Goal: Information Seeking & Learning: Learn about a topic

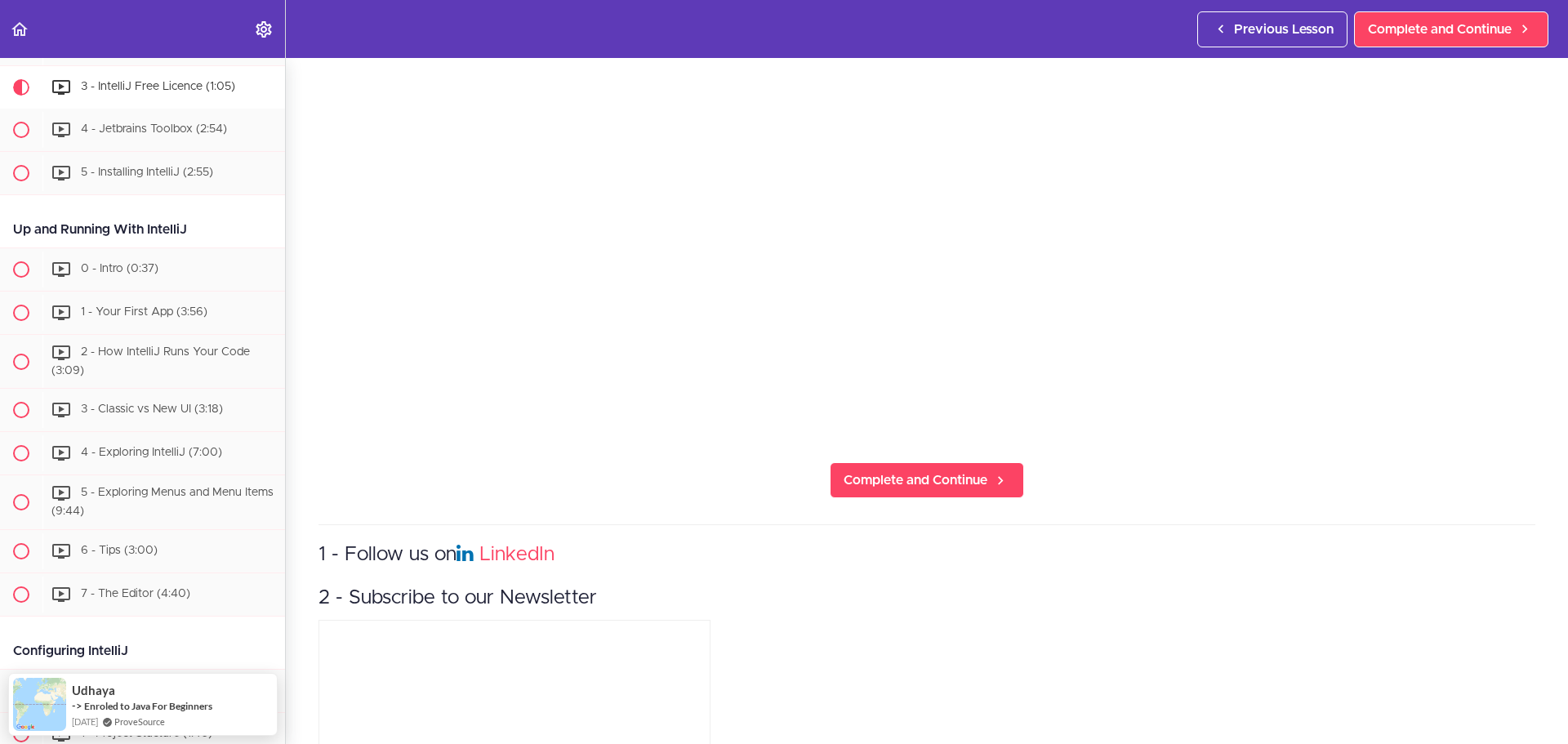
scroll to position [489, 0]
click at [876, 488] on link "Complete and Continue" at bounding box center [926, 480] width 194 height 36
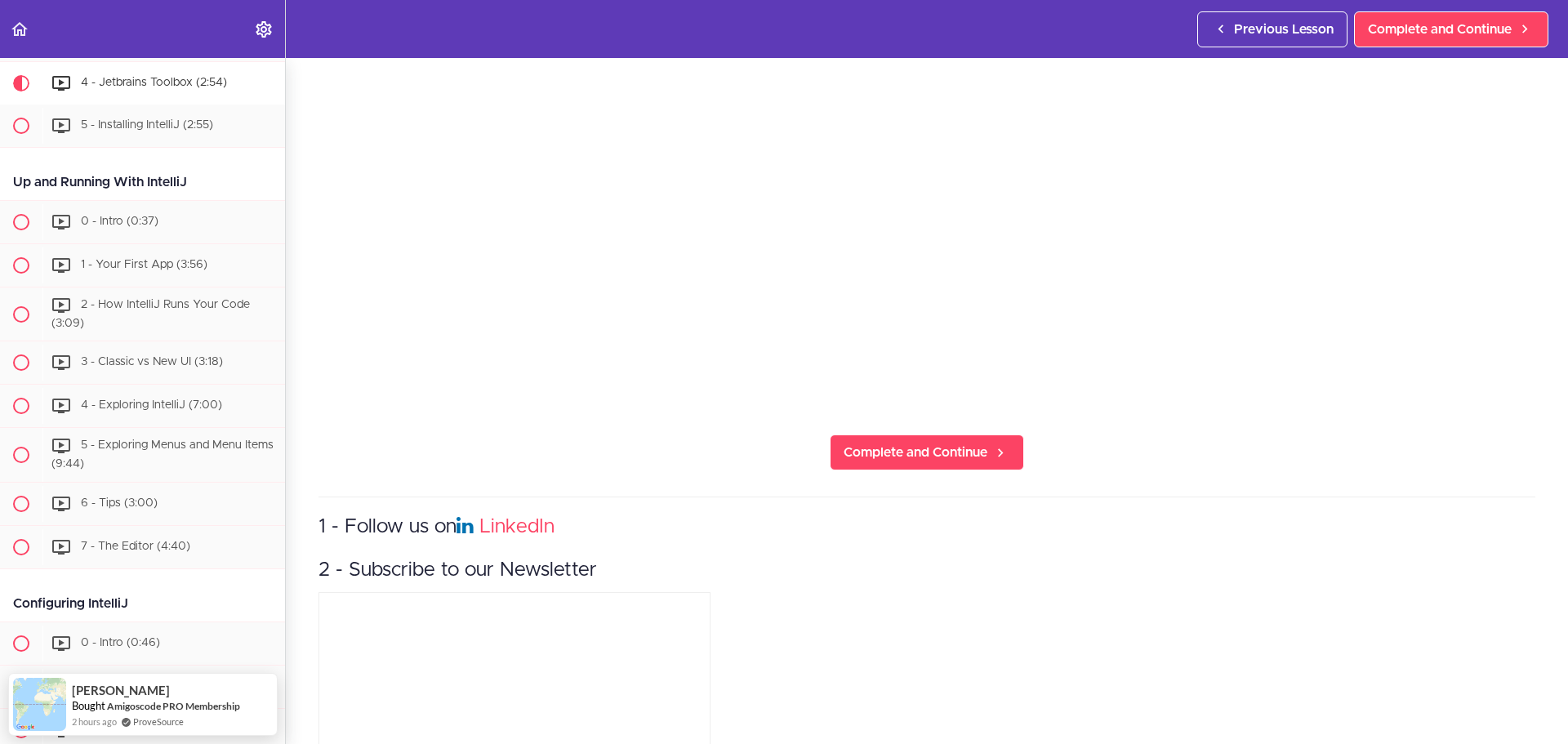
scroll to position [408, 0]
click at [876, 449] on span "Complete and Continue" at bounding box center [916, 451] width 144 height 19
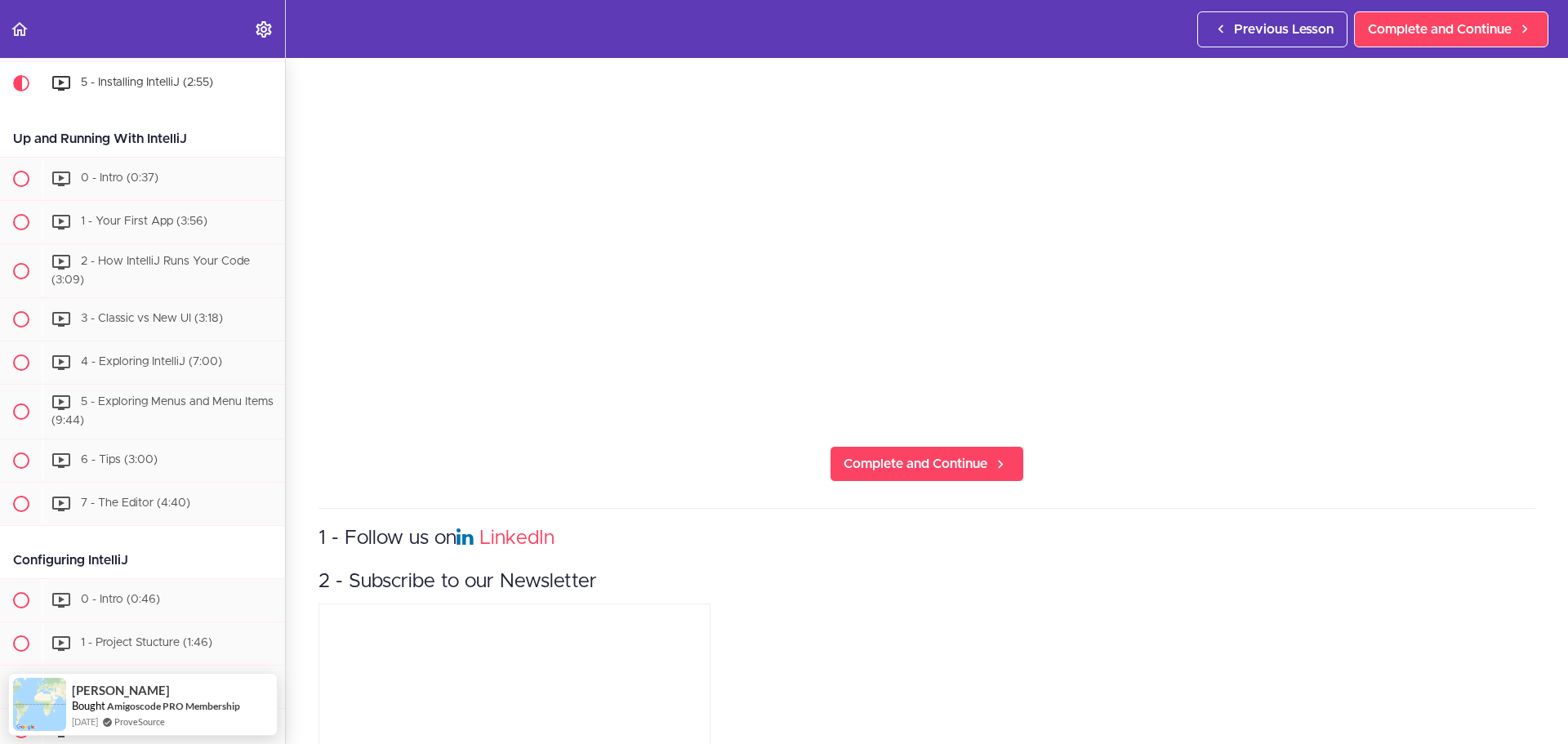
scroll to position [408, 0]
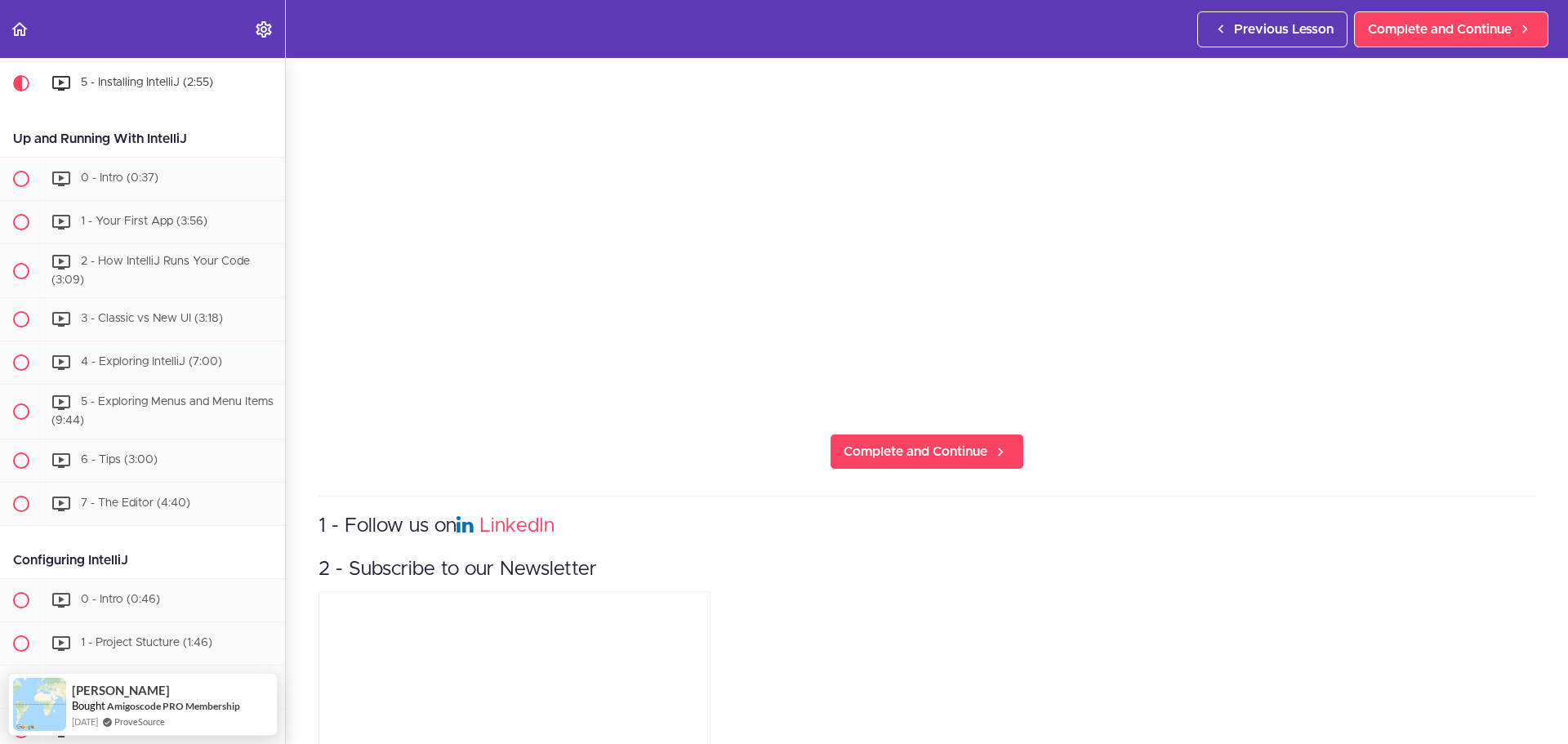
click at [927, 471] on section "IntelliJ IDEA Developer Guide Course Overview 1 - Course Overview (2:36) 2 - Co…" at bounding box center [784, 401] width 1568 height 686
click at [921, 476] on section "IntelliJ IDEA Developer Guide Course Overview 1 - Course Overview (2:36) 2 - Co…" at bounding box center [784, 401] width 1568 height 686
click at [916, 466] on section "IntelliJ IDEA Developer Guide Course Overview 1 - Course Overview (2:36) 2 - Co…" at bounding box center [784, 401] width 1568 height 686
click at [907, 459] on link "Complete and Continue" at bounding box center [926, 452] width 194 height 36
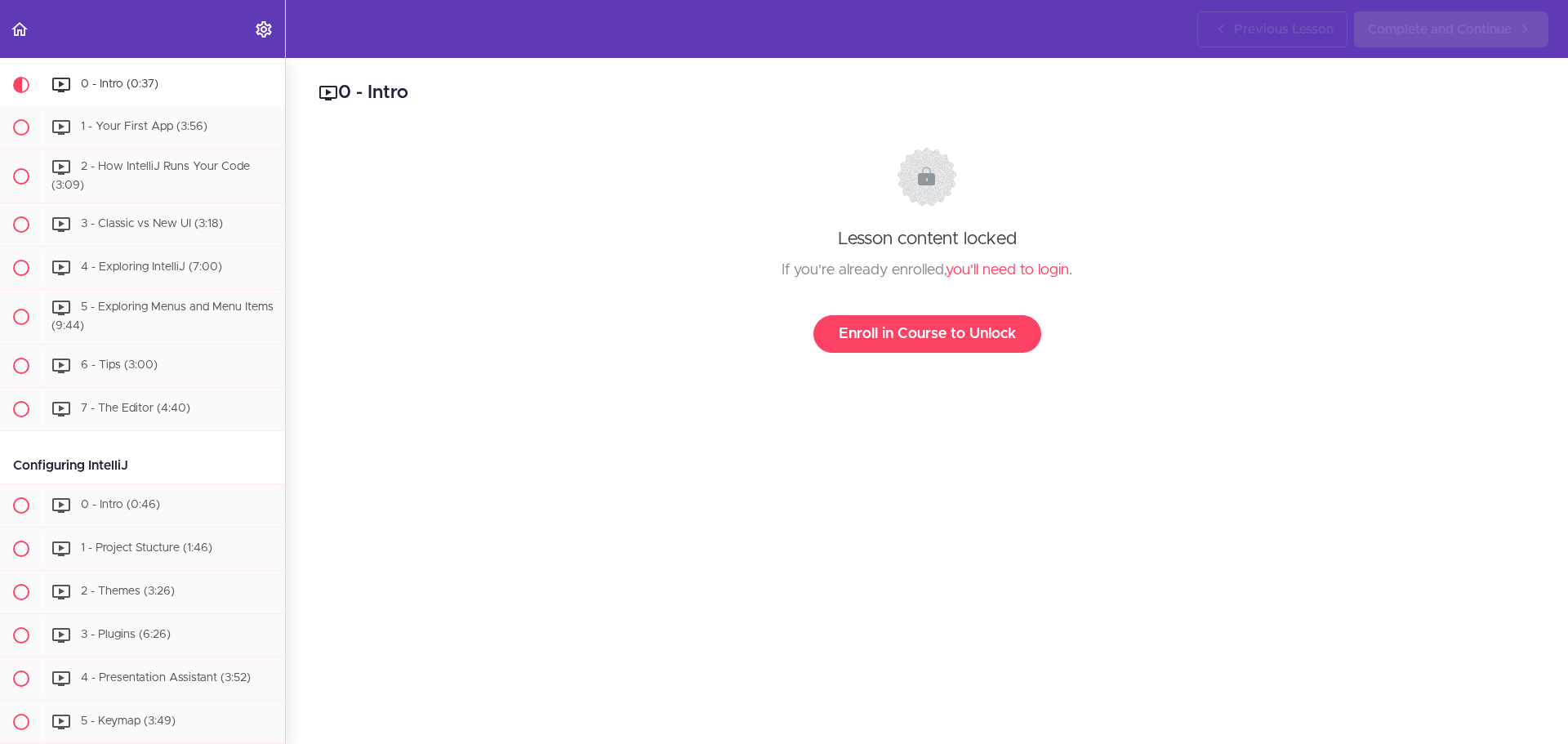
scroll to position [595, 0]
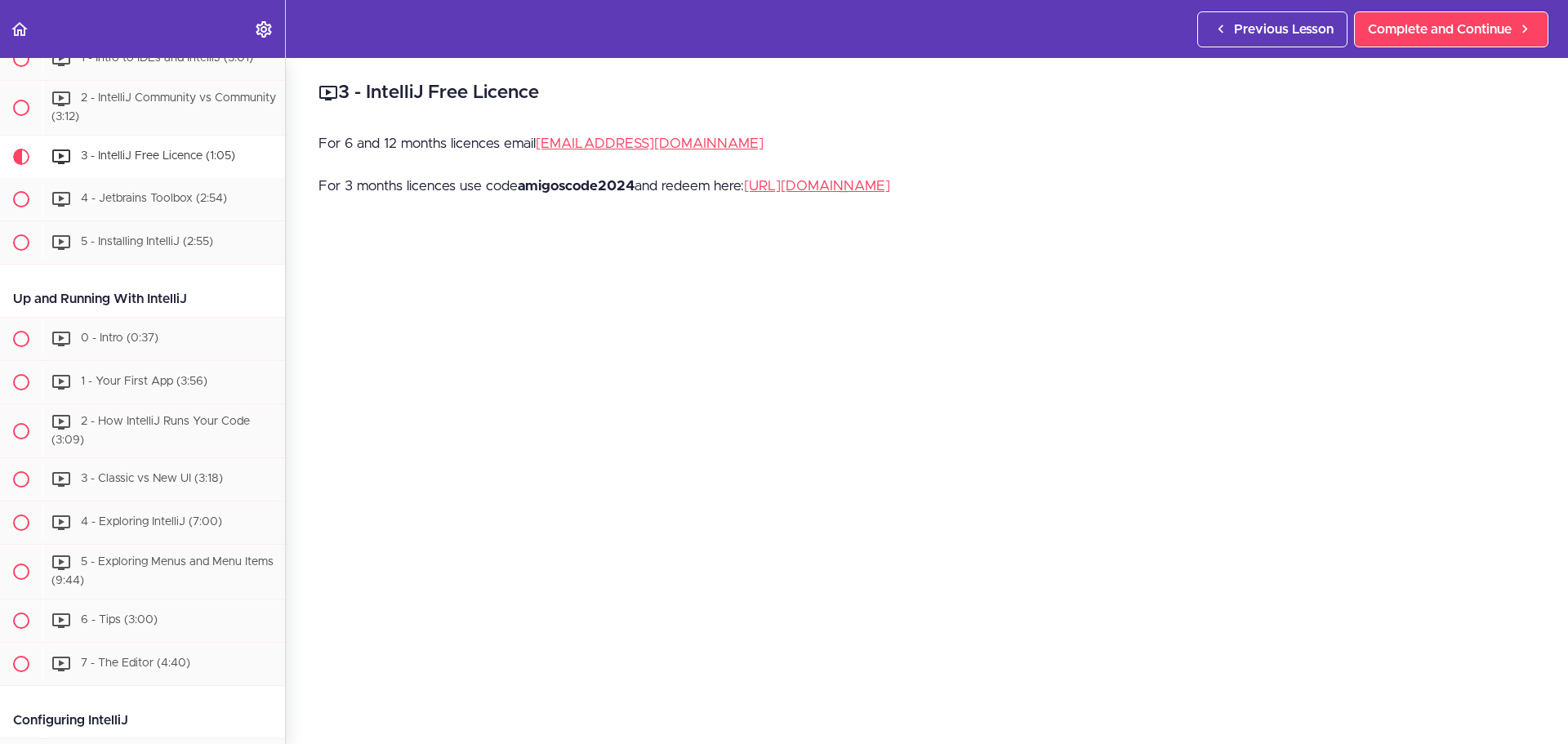
scroll to position [407, 0]
